Goal: Task Accomplishment & Management: Complete application form

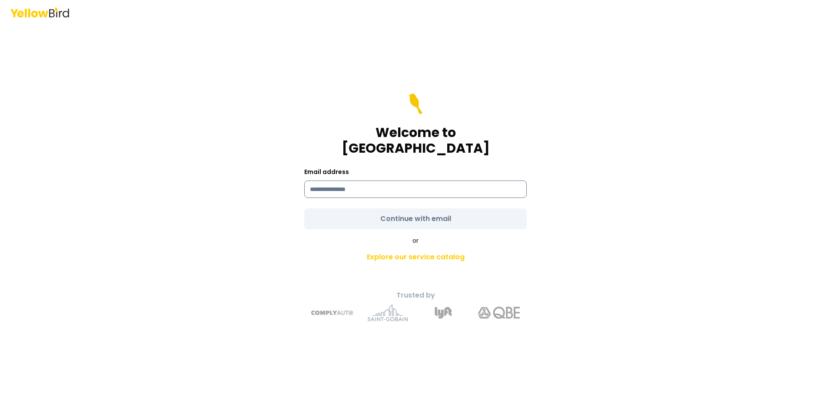
click at [384, 180] on input at bounding box center [415, 188] width 223 height 17
type input "**********"
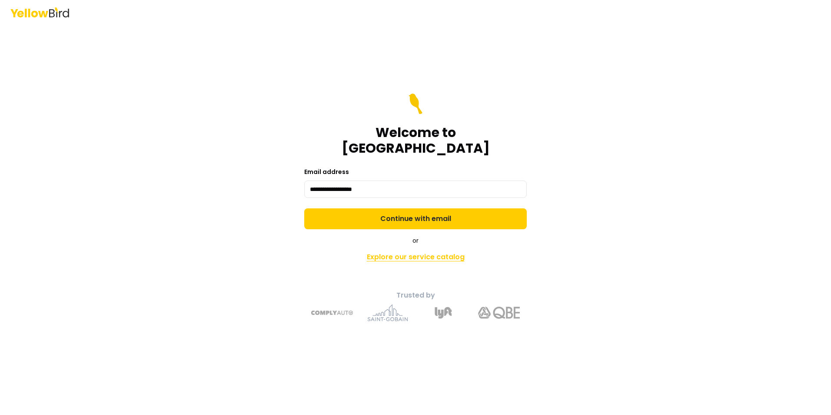
click at [433, 249] on link "Explore our service catalog" at bounding box center [416, 256] width 306 height 17
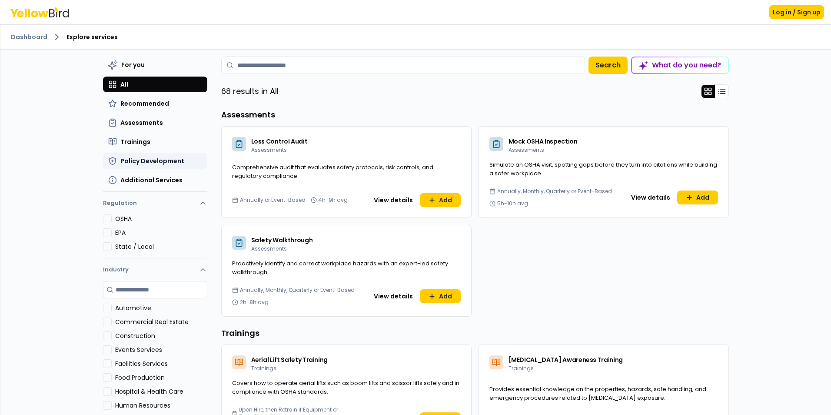
click at [154, 159] on span "Policy Development" at bounding box center [152, 161] width 64 height 9
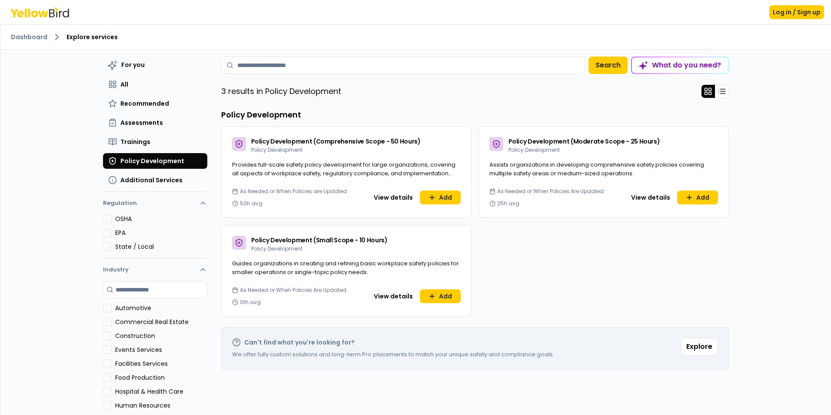
click at [123, 220] on label "OSHA" at bounding box center [161, 218] width 92 height 9
click at [112, 220] on button "OSHA" at bounding box center [107, 218] width 9 height 9
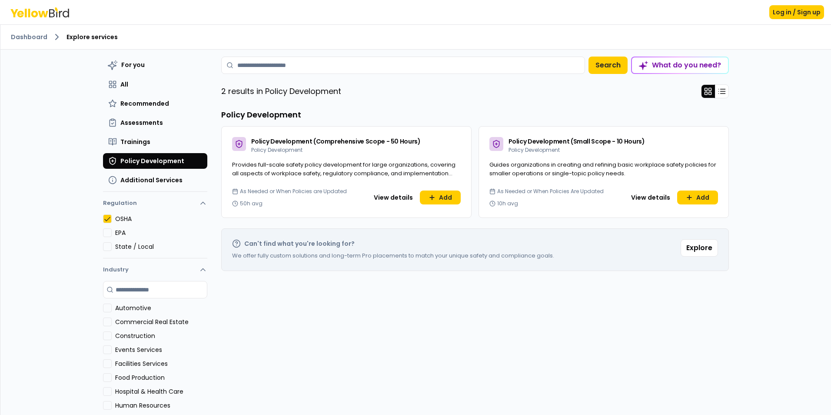
click at [130, 309] on label "Automotive" at bounding box center [161, 308] width 92 height 9
click at [112, 309] on button "Automotive" at bounding box center [107, 308] width 9 height 9
click at [645, 197] on button "View details" at bounding box center [651, 197] width 50 height 14
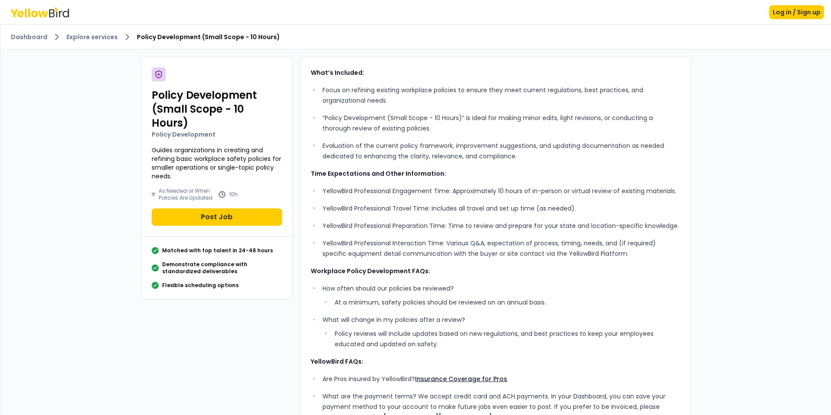
drag, startPoint x: 62, startPoint y: 27, endPoint x: 253, endPoint y: 17, distance: 190.7
click at [253, 17] on div "Log in / Sign up" at bounding box center [415, 12] width 831 height 24
click at [37, 34] on link "Dashboard" at bounding box center [29, 37] width 37 height 9
